Goal: Obtain resource: Download file/media

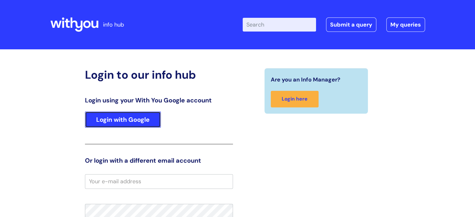
click at [139, 120] on link "Login with Google" at bounding box center [123, 119] width 76 height 16
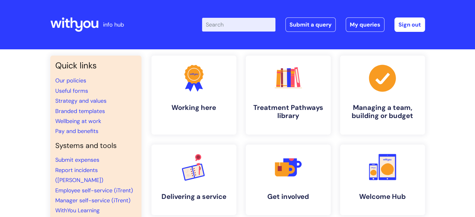
click at [243, 28] on input "Enter your search term here..." at bounding box center [238, 25] width 73 height 14
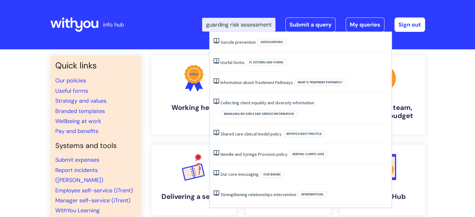
scroll to position [0, 17]
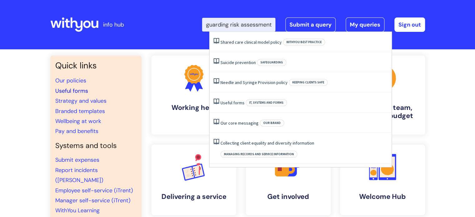
type input "safeguarding risk assessment"
click at [81, 90] on link "Useful forms" at bounding box center [71, 90] width 33 height 7
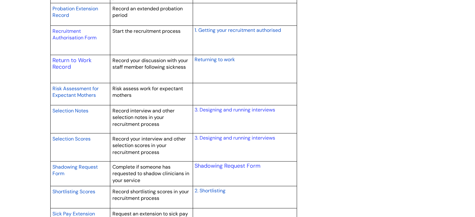
scroll to position [936, 0]
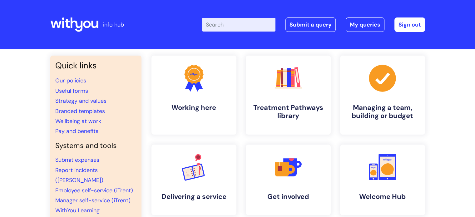
paste input "Employee Change Form"
type input "Employee Change Form"
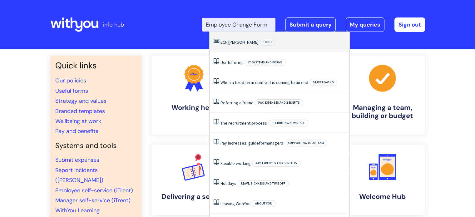
click at [240, 41] on link "ECF Joanne Finnie" at bounding box center [239, 42] width 38 height 6
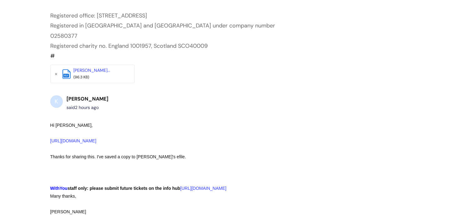
scroll to position [392, 0]
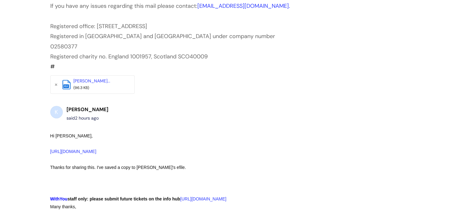
click at [102, 85] on div "(96.3 KB)" at bounding box center [98, 88] width 50 height 7
click at [68, 81] on div "pdf" at bounding box center [66, 83] width 8 height 4
click at [76, 78] on link "[PERSON_NAME]..." at bounding box center [91, 81] width 37 height 6
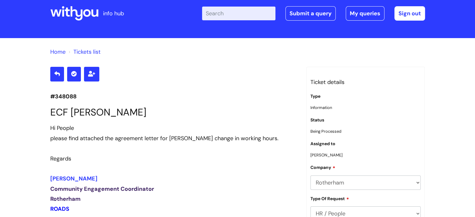
scroll to position [0, 0]
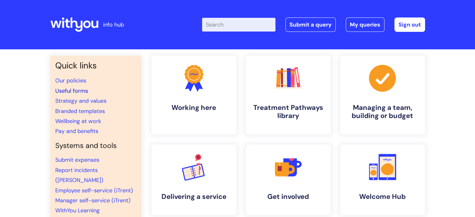
click at [75, 88] on link "Useful forms" at bounding box center [71, 90] width 33 height 7
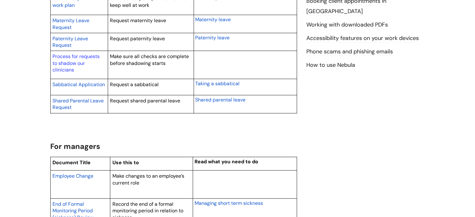
scroll to position [406, 0]
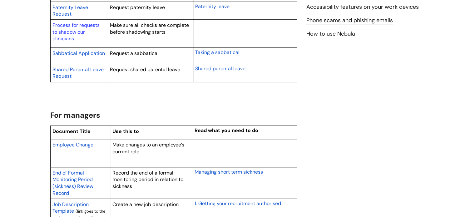
click at [80, 144] on span "Employee Change" at bounding box center [72, 144] width 41 height 7
